Goal: Transaction & Acquisition: Download file/media

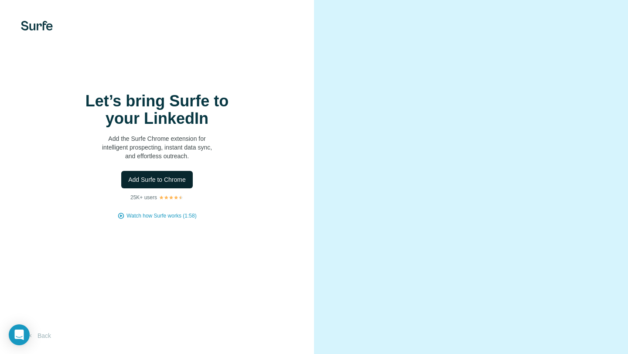
click at [178, 179] on span "Add Surfe to Chrome" at bounding box center [157, 179] width 58 height 9
